Goal: Task Accomplishment & Management: Complete application form

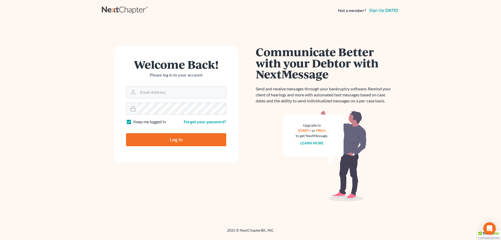
type input "[PERSON_NAME][EMAIL_ADDRESS][DOMAIN_NAME]"
click at [175, 142] on input "Log In" at bounding box center [176, 139] width 100 height 13
type input "Thinking..."
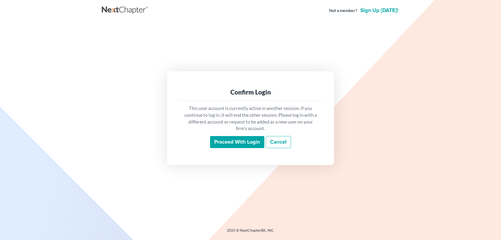
click at [254, 143] on input "Proceed with login" at bounding box center [237, 142] width 54 height 12
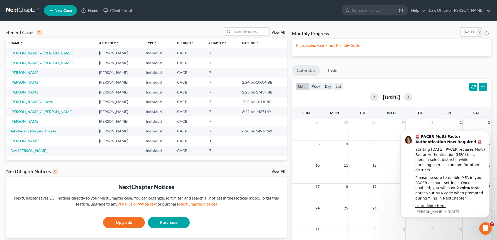
click at [41, 52] on link "[PERSON_NAME] & [PERSON_NAME]" at bounding box center [41, 53] width 62 height 4
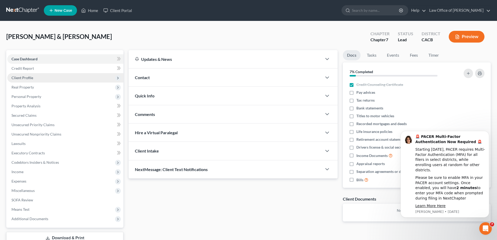
click at [28, 79] on span "Client Profile" at bounding box center [22, 77] width 22 height 4
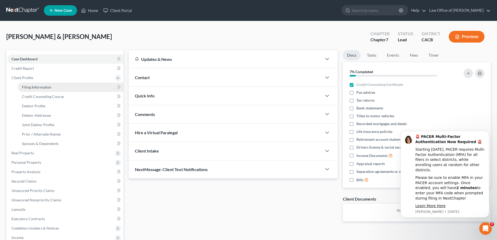
click at [43, 88] on span "Filing Information" at bounding box center [37, 87] width 30 height 4
select select "1"
select select "0"
select select "4"
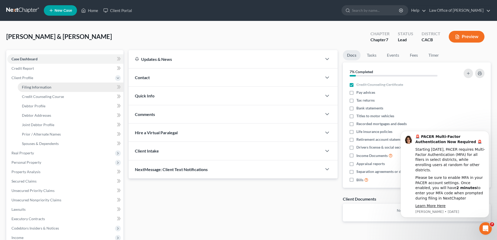
select select "0"
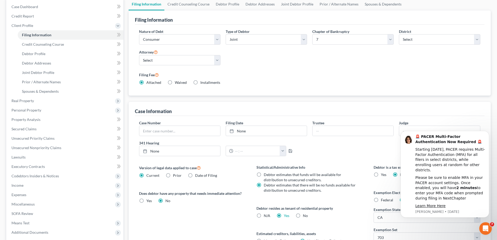
scroll to position [104, 0]
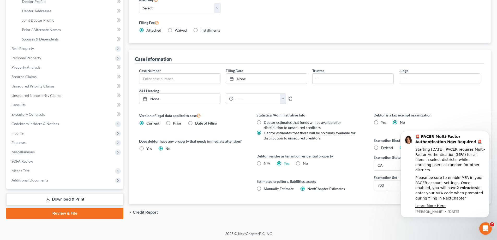
click at [418, 231] on footer "2025 © NextChapterBK, INC" at bounding box center [248, 235] width 497 height 9
drag, startPoint x: 489, startPoint y: 138, endPoint x: 883, endPoint y: 267, distance: 415.3
click at [489, 133] on icon "Dismiss notification" at bounding box center [488, 132] width 2 height 2
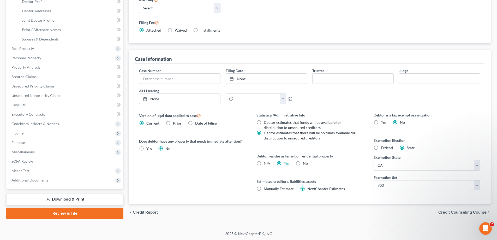
scroll to position [105, 0]
click at [471, 211] on span "Credit Counseling Course" at bounding box center [463, 212] width 48 height 4
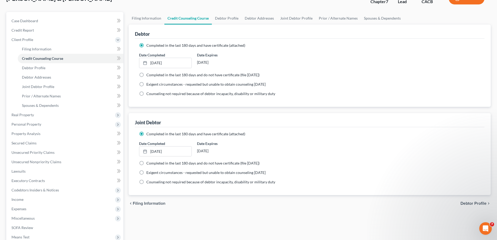
scroll to position [103, 0]
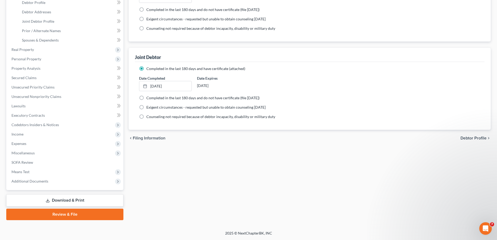
click at [476, 138] on span "Debtor Profile" at bounding box center [474, 138] width 26 height 4
select select "1"
select select "3"
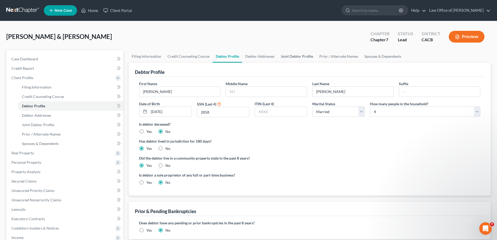
click at [296, 57] on link "Joint Debtor Profile" at bounding box center [297, 56] width 39 height 13
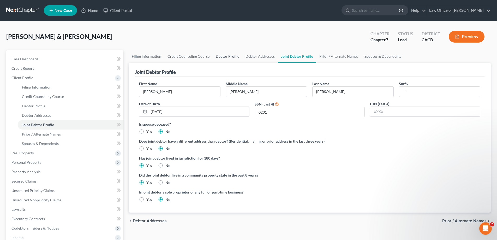
click at [226, 58] on link "Debtor Profile" at bounding box center [228, 56] width 30 height 13
select select "1"
select select "3"
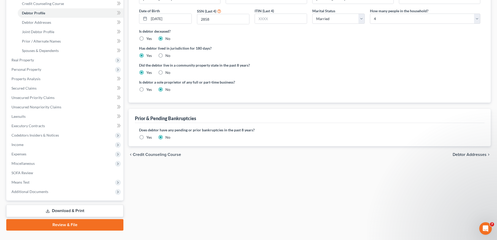
scroll to position [103, 0]
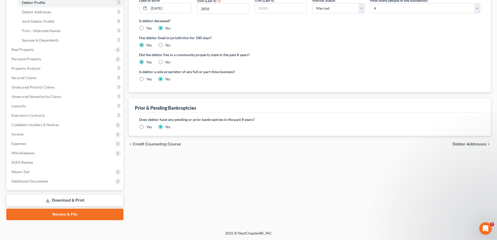
click at [479, 144] on span "Debtor Addresses" at bounding box center [470, 144] width 34 height 4
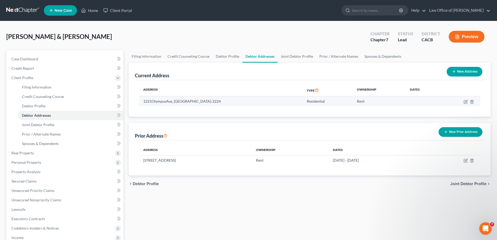
click at [420, 100] on td at bounding box center [423, 101] width 35 height 10
click at [466, 102] on icon "button" at bounding box center [466, 101] width 2 height 2
select select "4"
select select "0"
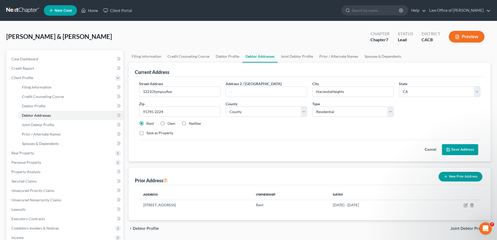
click at [433, 149] on button "Cancel" at bounding box center [430, 149] width 23 height 10
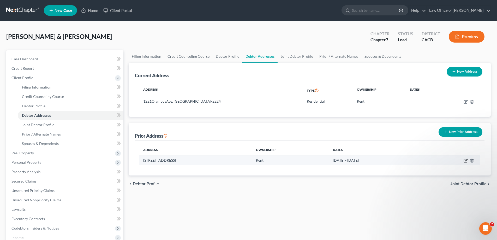
click at [465, 160] on icon "button" at bounding box center [466, 160] width 4 height 4
select select "4"
select select "18"
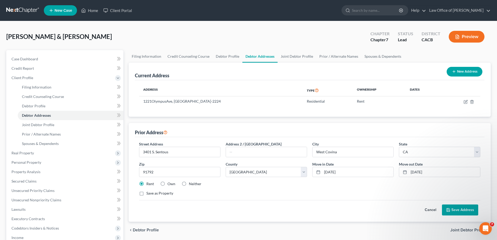
click at [428, 210] on button "Cancel" at bounding box center [430, 210] width 23 height 10
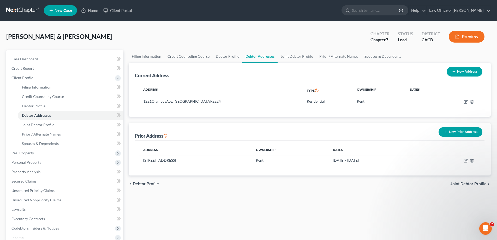
click at [468, 184] on span "Joint Debtor Profile" at bounding box center [469, 184] width 36 height 4
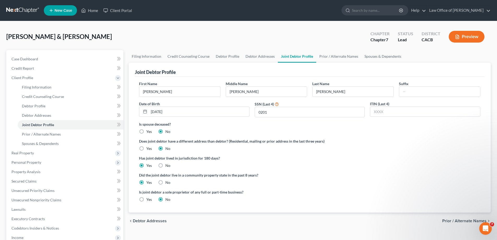
scroll to position [52, 0]
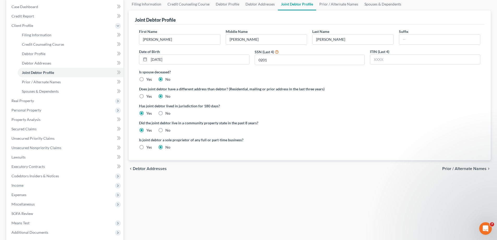
click at [466, 169] on span "Prior / Alternate Names" at bounding box center [465, 169] width 44 height 4
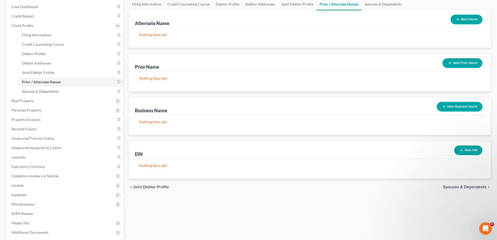
scroll to position [103, 0]
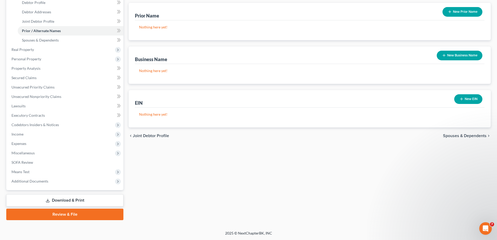
click at [458, 57] on button "New Business Name" at bounding box center [460, 56] width 46 height 10
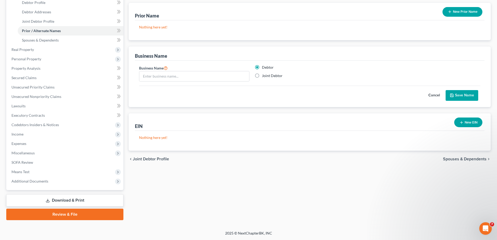
click at [435, 96] on button "Cancel" at bounding box center [434, 95] width 23 height 10
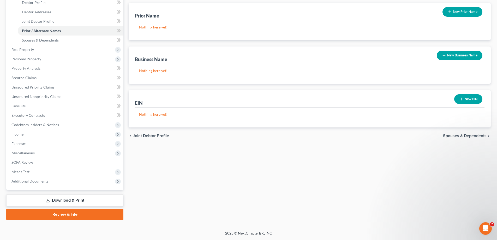
click at [463, 137] on span "Spouses & Dependents" at bounding box center [465, 136] width 44 height 4
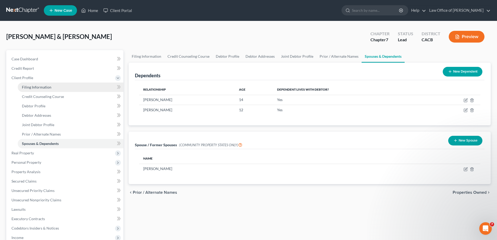
click at [40, 87] on span "Filing Information" at bounding box center [37, 87] width 30 height 4
select select "1"
select select "0"
select select "7"
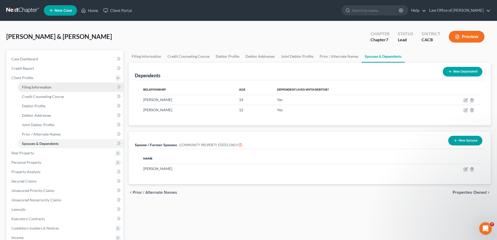
select select "0"
select select "4"
select select "0"
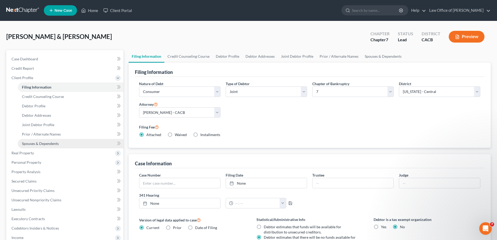
click at [50, 143] on span "Spouses & Dependents" at bounding box center [40, 143] width 37 height 4
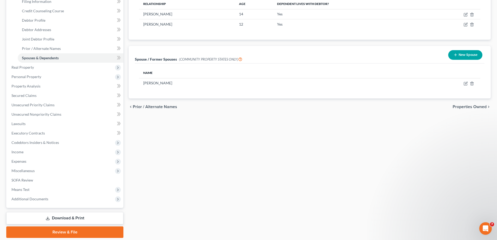
scroll to position [103, 0]
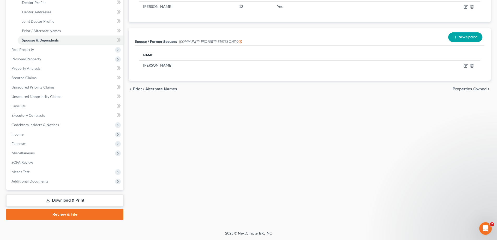
click at [468, 89] on span "Properties Owned" at bounding box center [470, 89] width 34 height 4
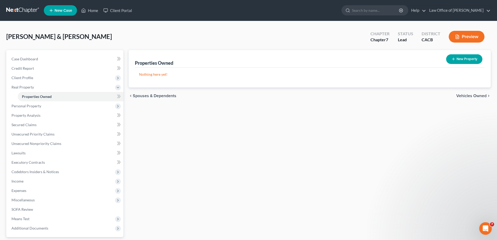
click at [477, 96] on span "Vehicles Owned" at bounding box center [472, 96] width 30 height 4
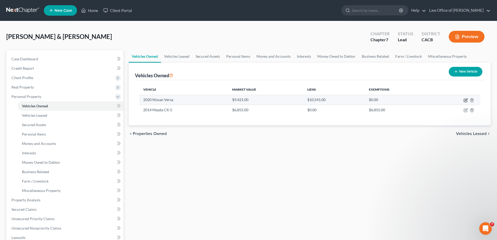
click at [466, 101] on icon "button" at bounding box center [466, 99] width 2 height 2
select select "0"
select select "6"
select select "3"
select select "0"
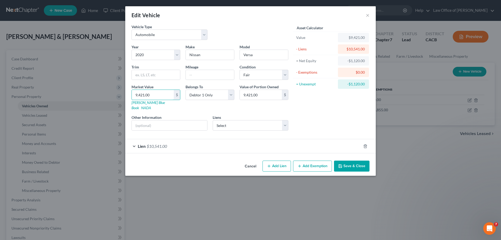
type input "9"
type input "9.00"
type input "90"
type input "90.00"
type input "900"
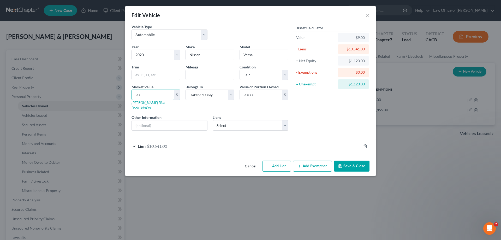
type input "900.00"
type input "9000"
type input "9,000.00"
type input "9,000"
click at [133, 142] on div "Lien $10,541.00" at bounding box center [243, 146] width 236 height 14
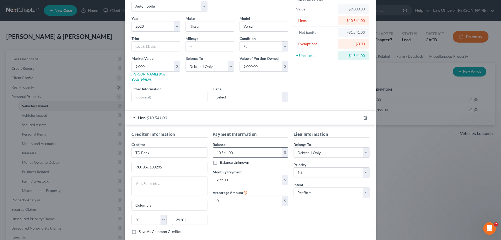
scroll to position [52, 0]
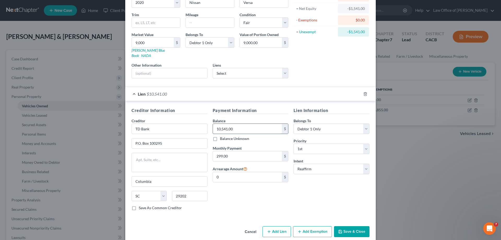
click at [232, 124] on input "10,541.00" at bounding box center [247, 129] width 69 height 10
drag, startPoint x: 232, startPoint y: 123, endPoint x: 237, endPoint y: 120, distance: 6.0
click at [232, 124] on input "9,500" at bounding box center [247, 129] width 69 height 10
click at [231, 125] on input "9,500" at bounding box center [247, 129] width 69 height 10
drag, startPoint x: 226, startPoint y: 125, endPoint x: 192, endPoint y: 119, distance: 33.9
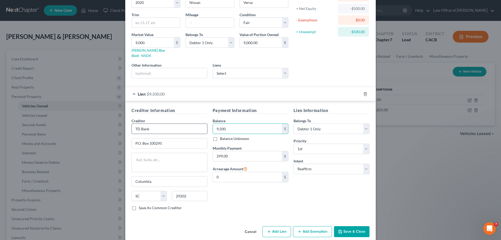
click at [192, 119] on div "Creditor Information Creditor * TD Bank P.O. Box 100295 [GEOGRAPHIC_DATA] [US_S…" at bounding box center [250, 160] width 243 height 107
type input "10,000"
click at [152, 44] on input "9,000" at bounding box center [153, 43] width 42 height 10
type input "8"
type input "8.00"
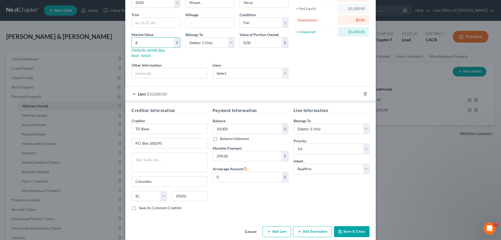
type input "85"
type input "85.00"
type input "850"
type input "850.00"
type input "8500"
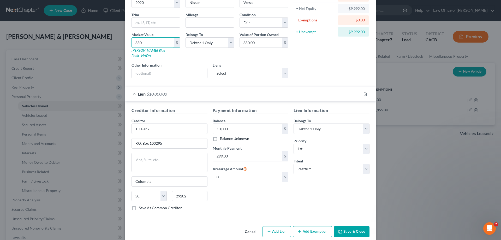
type input "8,500.00"
type input "8,500"
click at [149, 50] on link "[PERSON_NAME] Blue Book" at bounding box center [148, 53] width 33 height 10
